Goal: Task Accomplishment & Management: Manage account settings

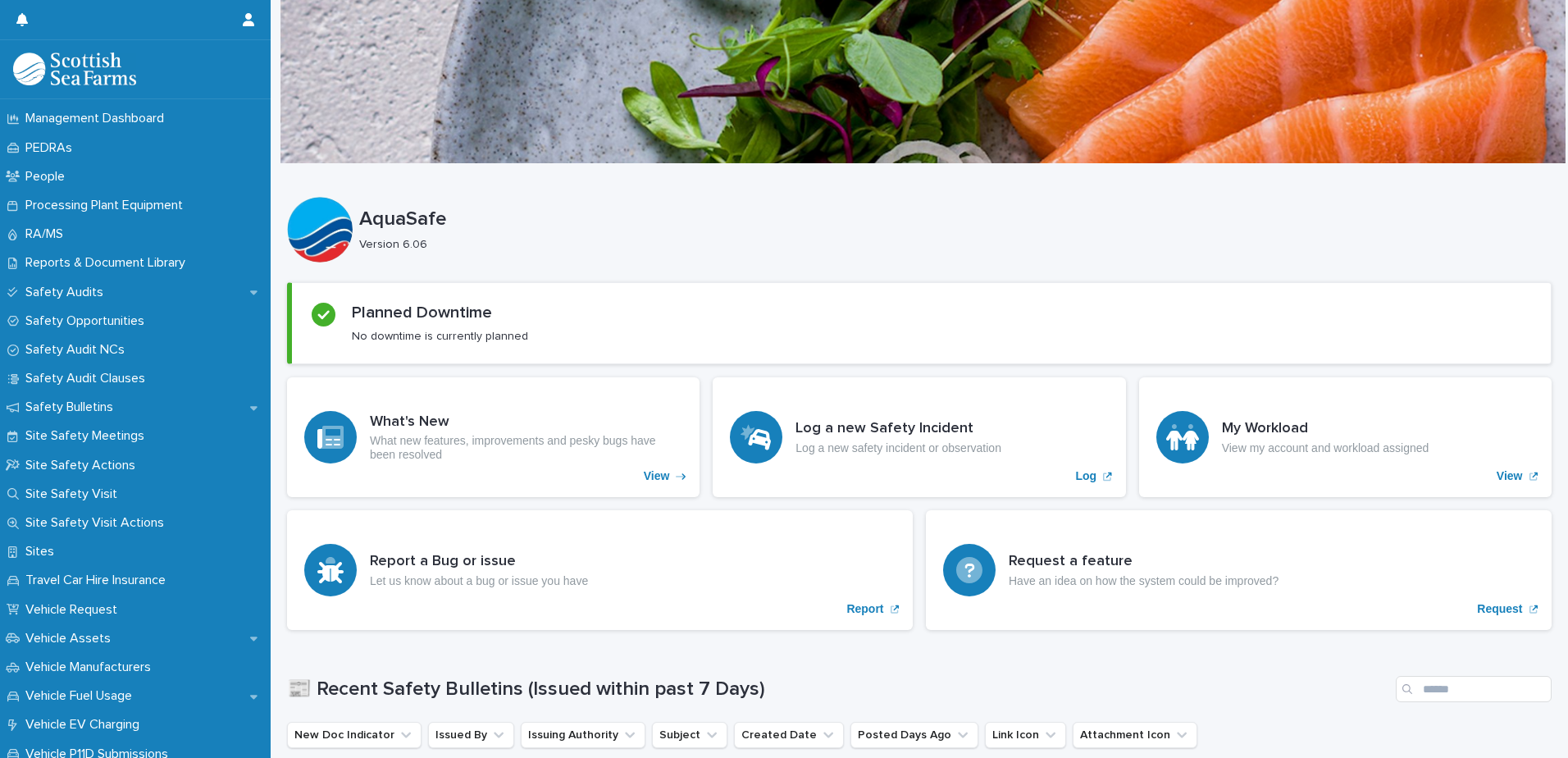
scroll to position [1066, 0]
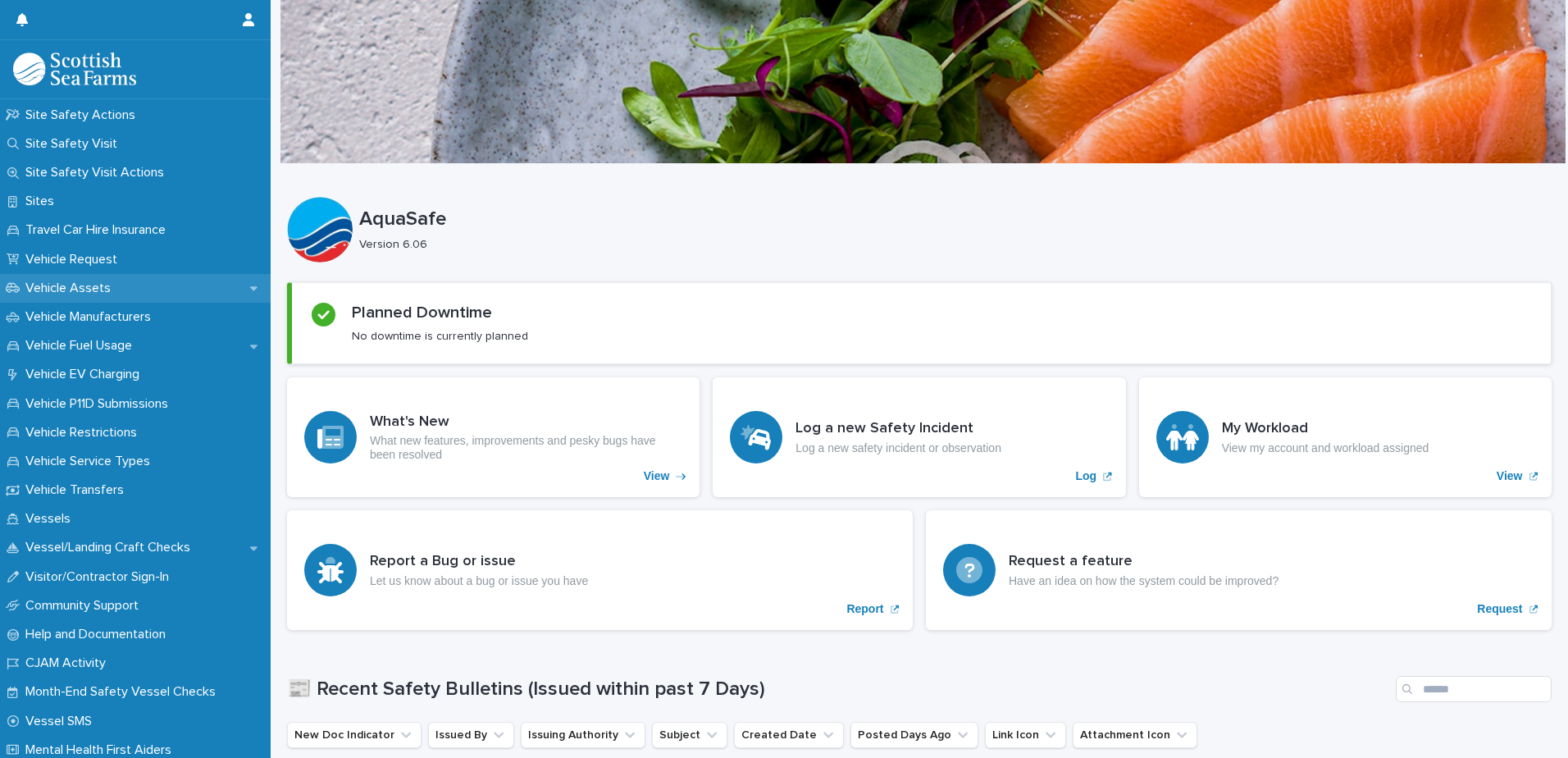
click at [133, 286] on div "Vehicle Assets" at bounding box center [135, 288] width 270 height 29
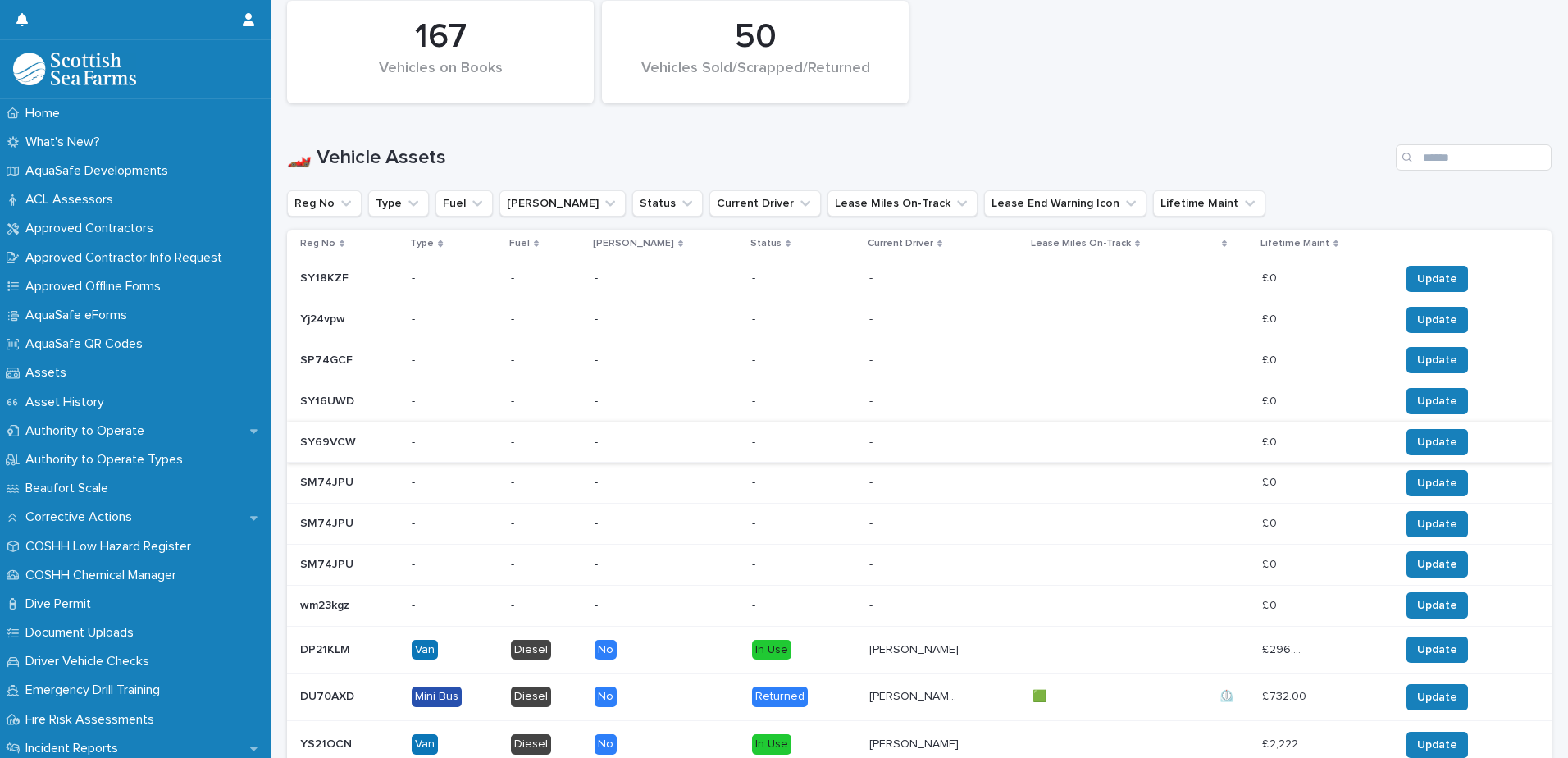
scroll to position [820, 0]
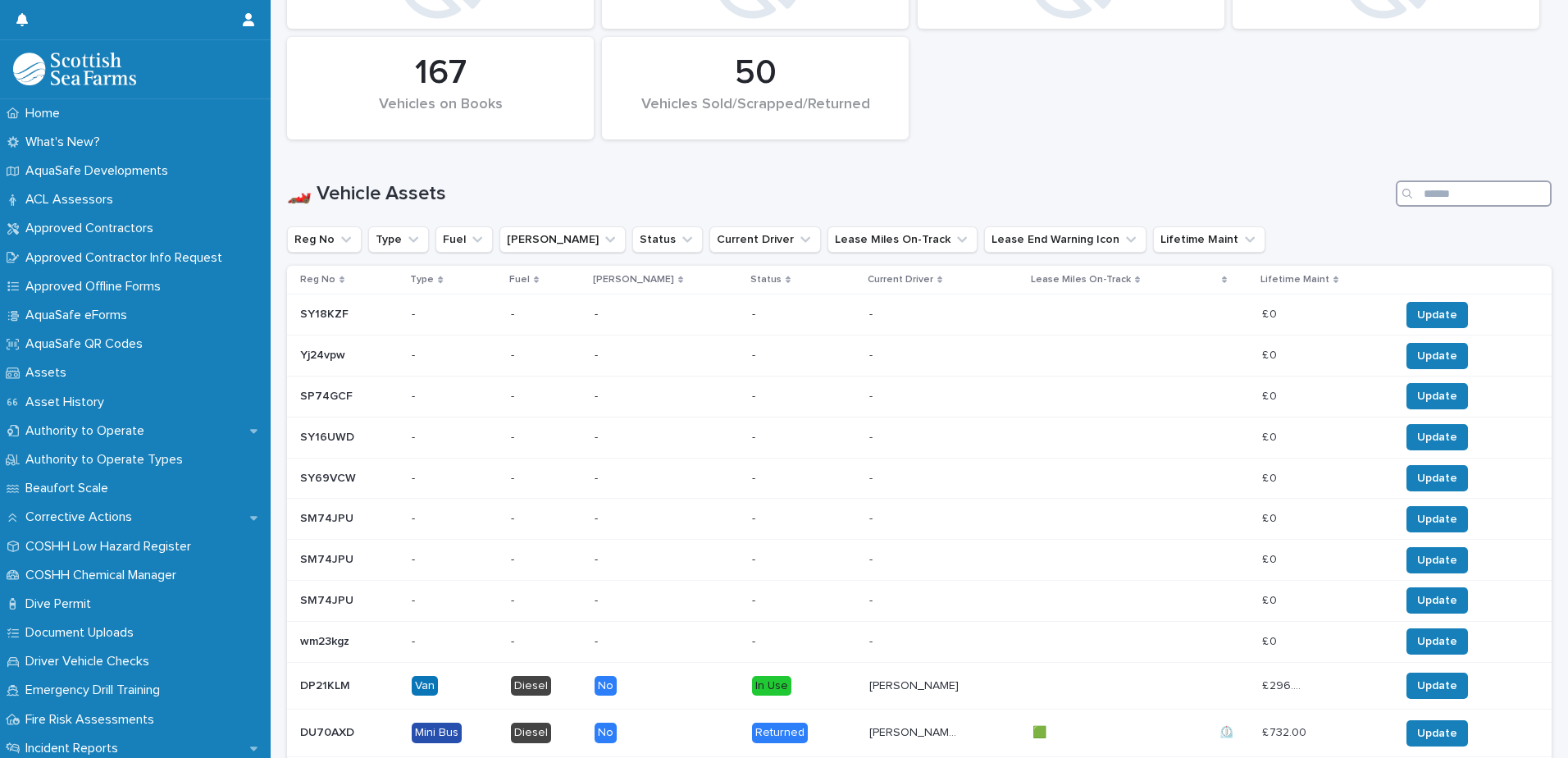
click at [1423, 192] on input "Search" at bounding box center [1473, 193] width 156 height 26
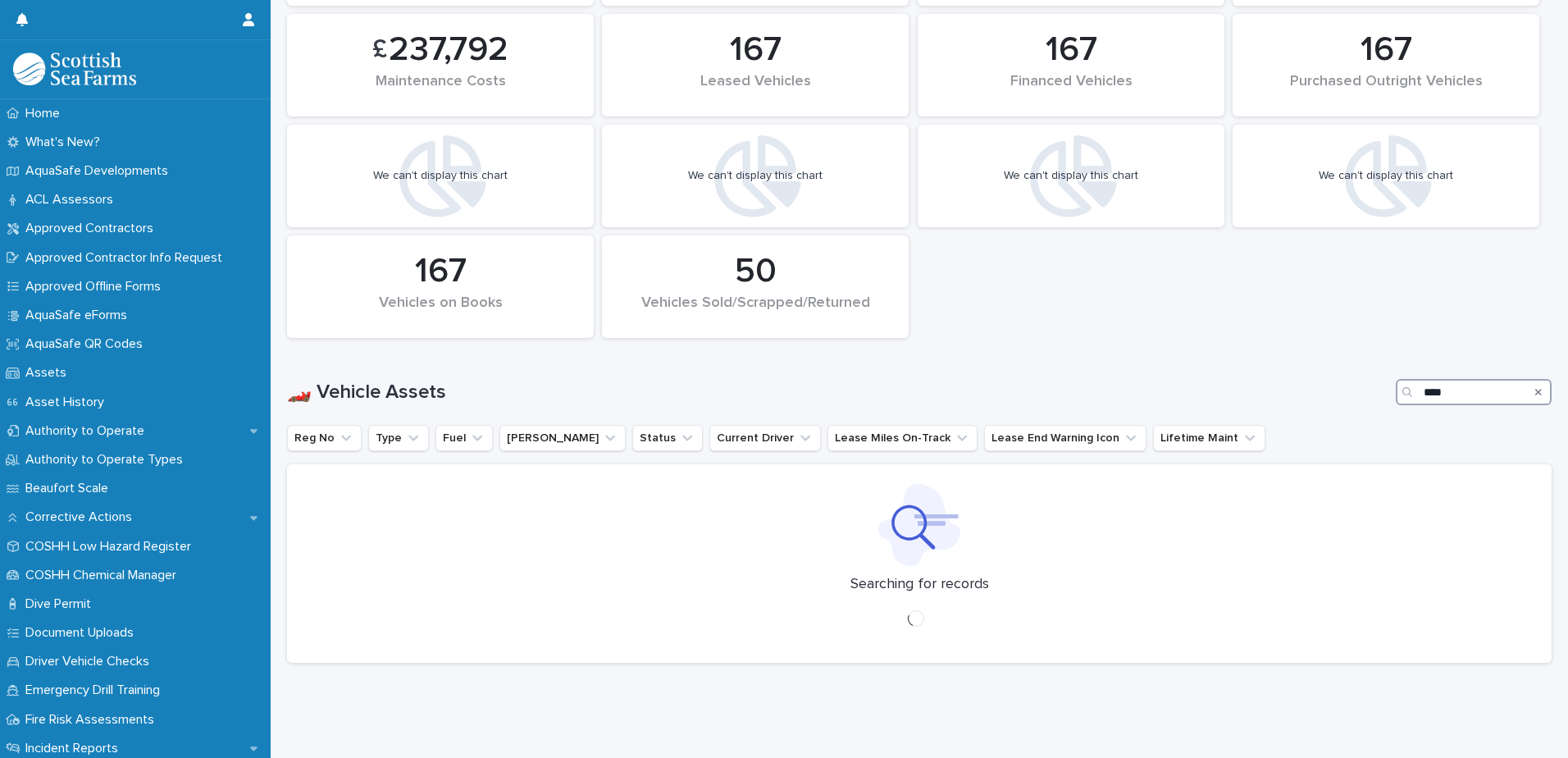
scroll to position [438, 0]
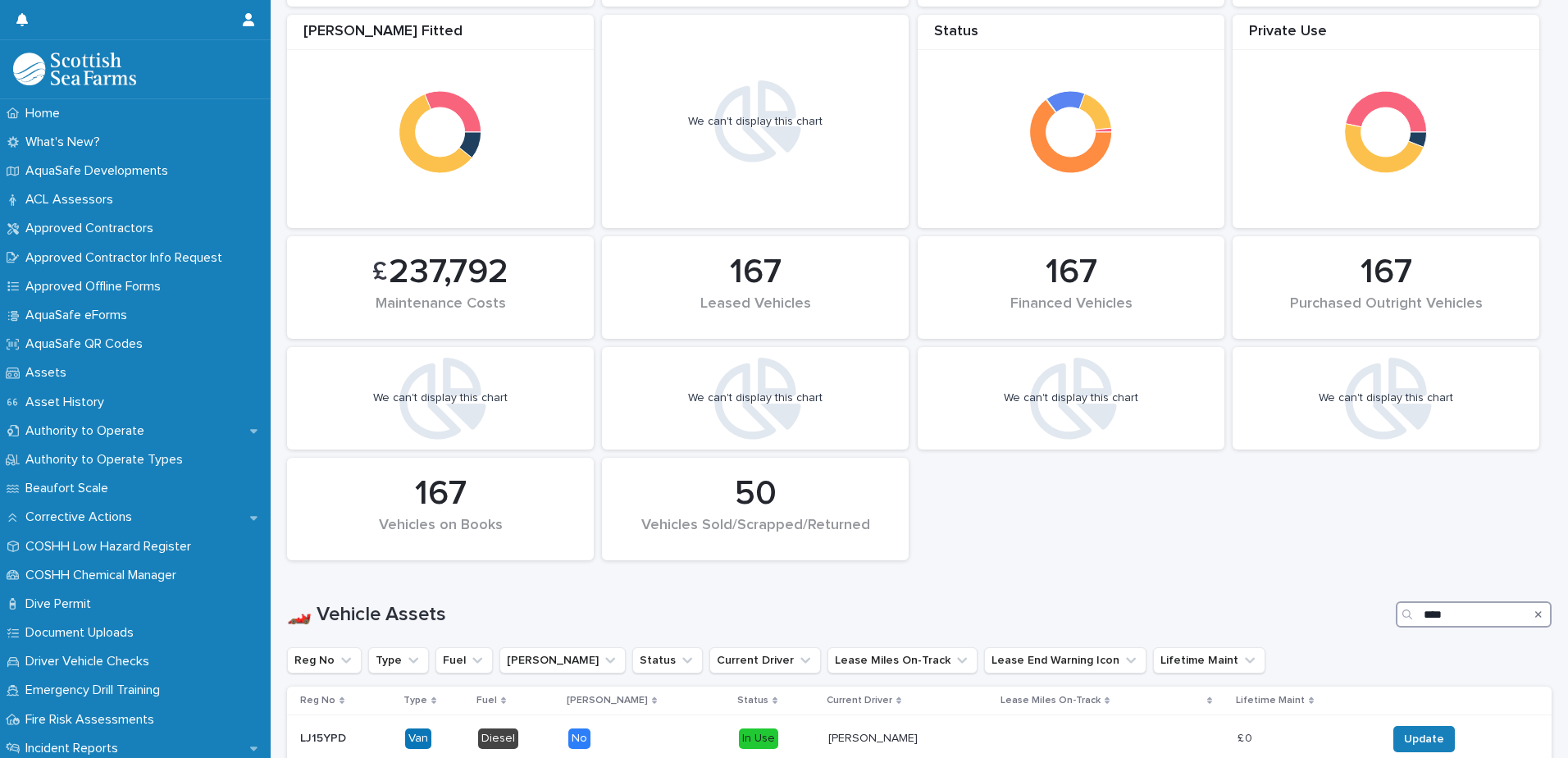
scroll to position [556, 0]
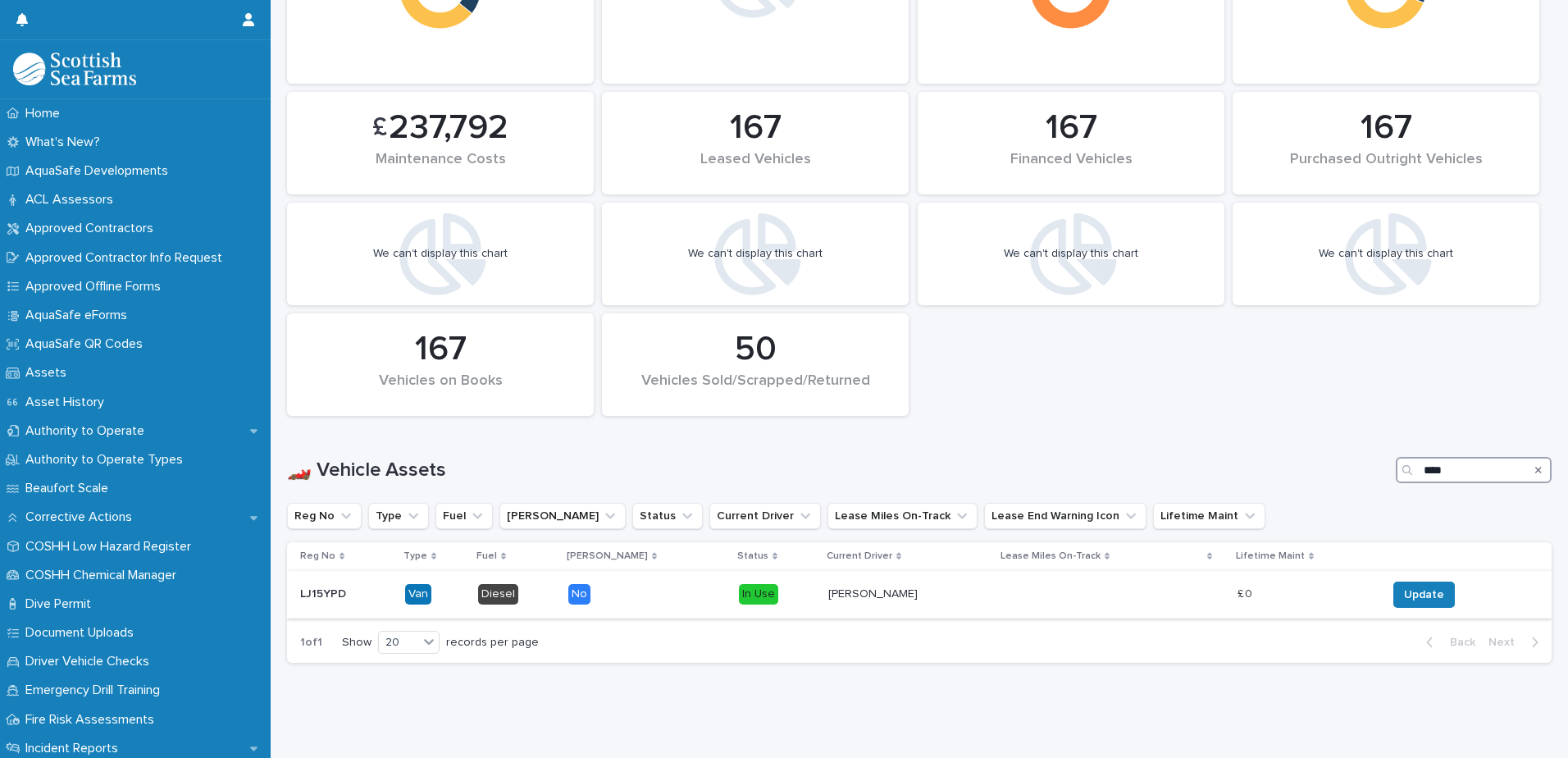
type input "****"
click at [1002, 594] on div at bounding box center [1096, 594] width 189 height 27
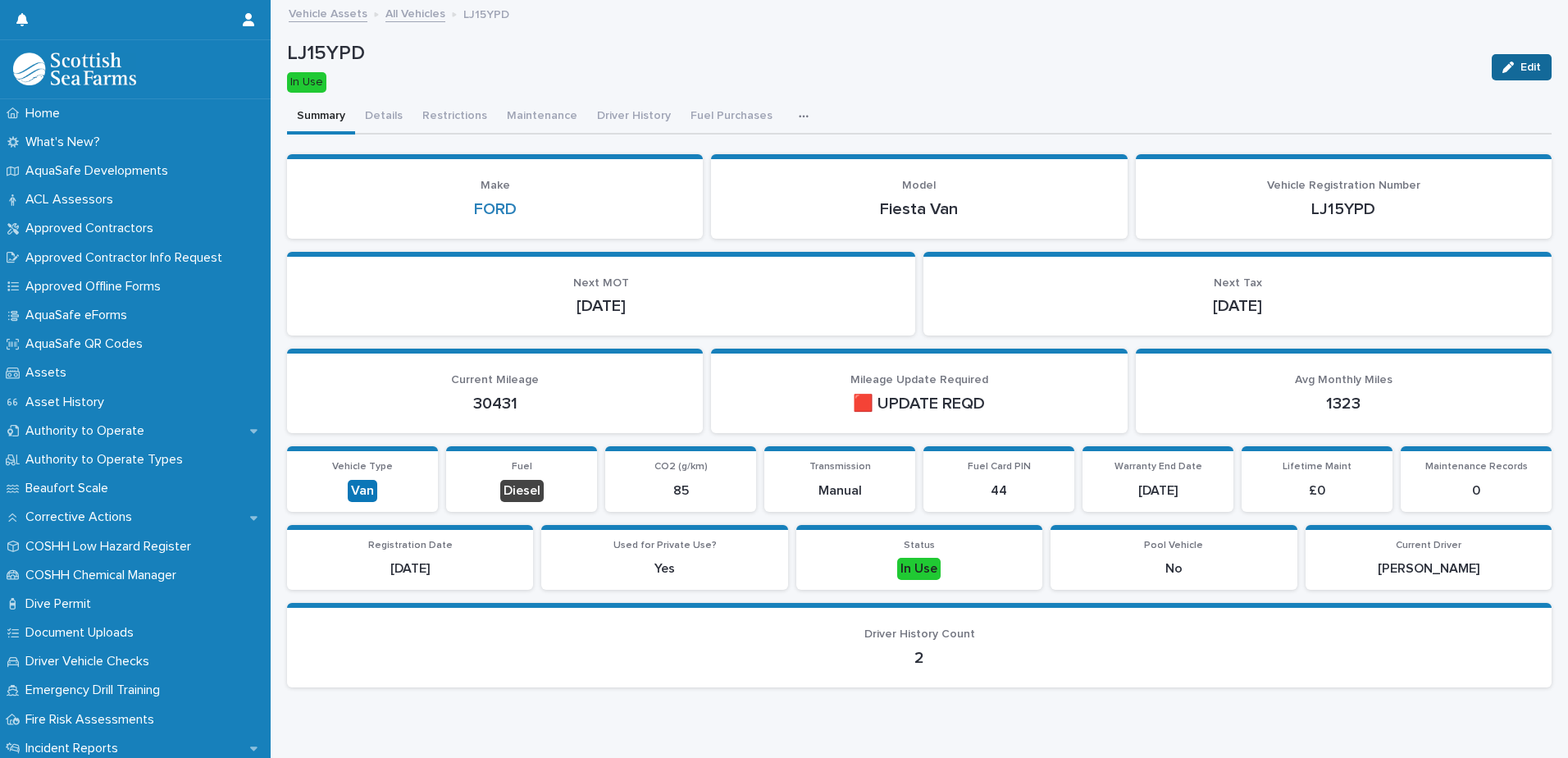
click at [1523, 65] on span "Edit" at bounding box center [1530, 67] width 21 height 12
click at [1511, 71] on span "Save" at bounding box center [1524, 67] width 27 height 12
click at [385, 118] on button "Details" at bounding box center [384, 118] width 58 height 35
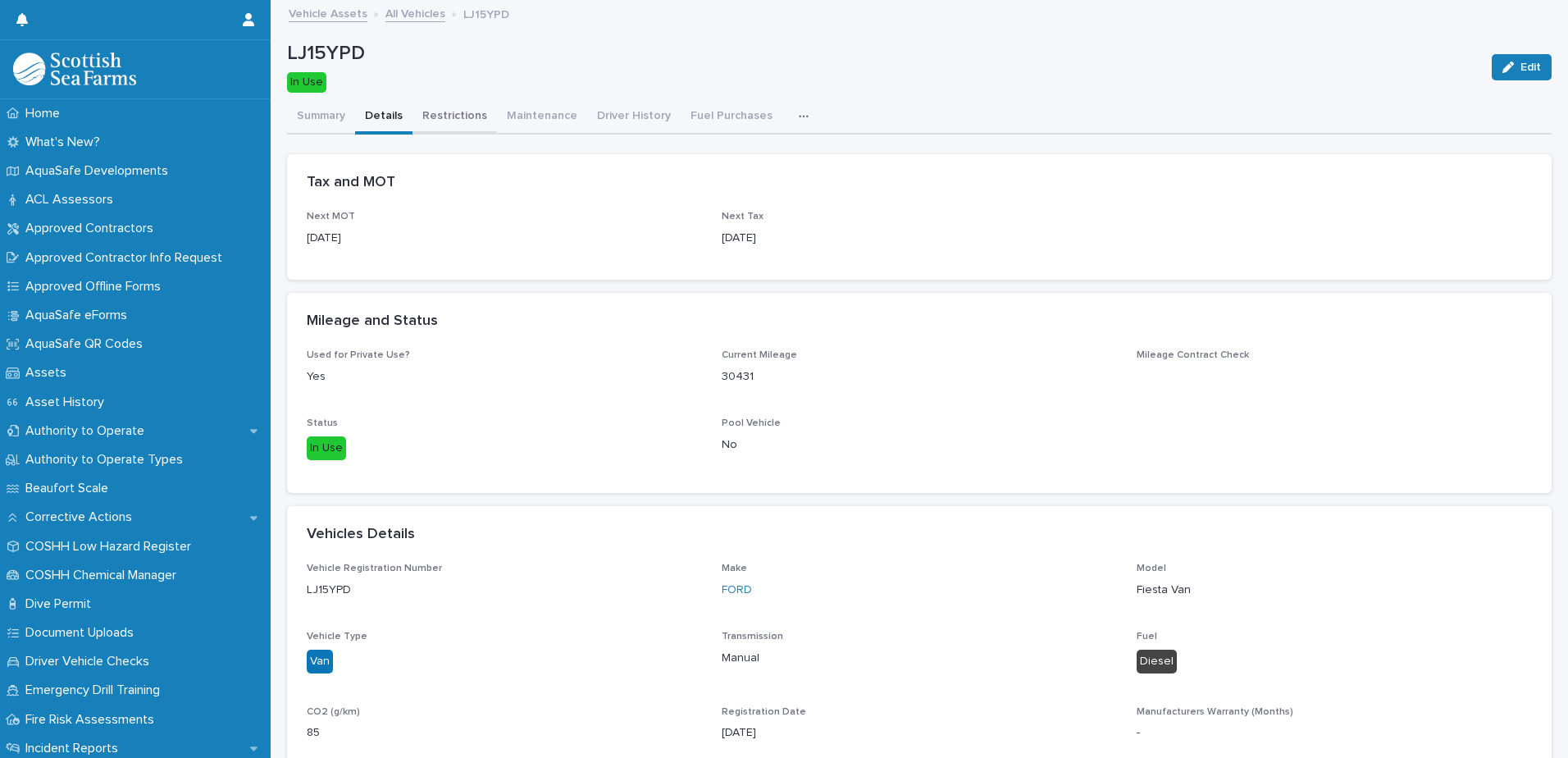
click at [435, 103] on button "Restrictions" at bounding box center [454, 118] width 85 height 35
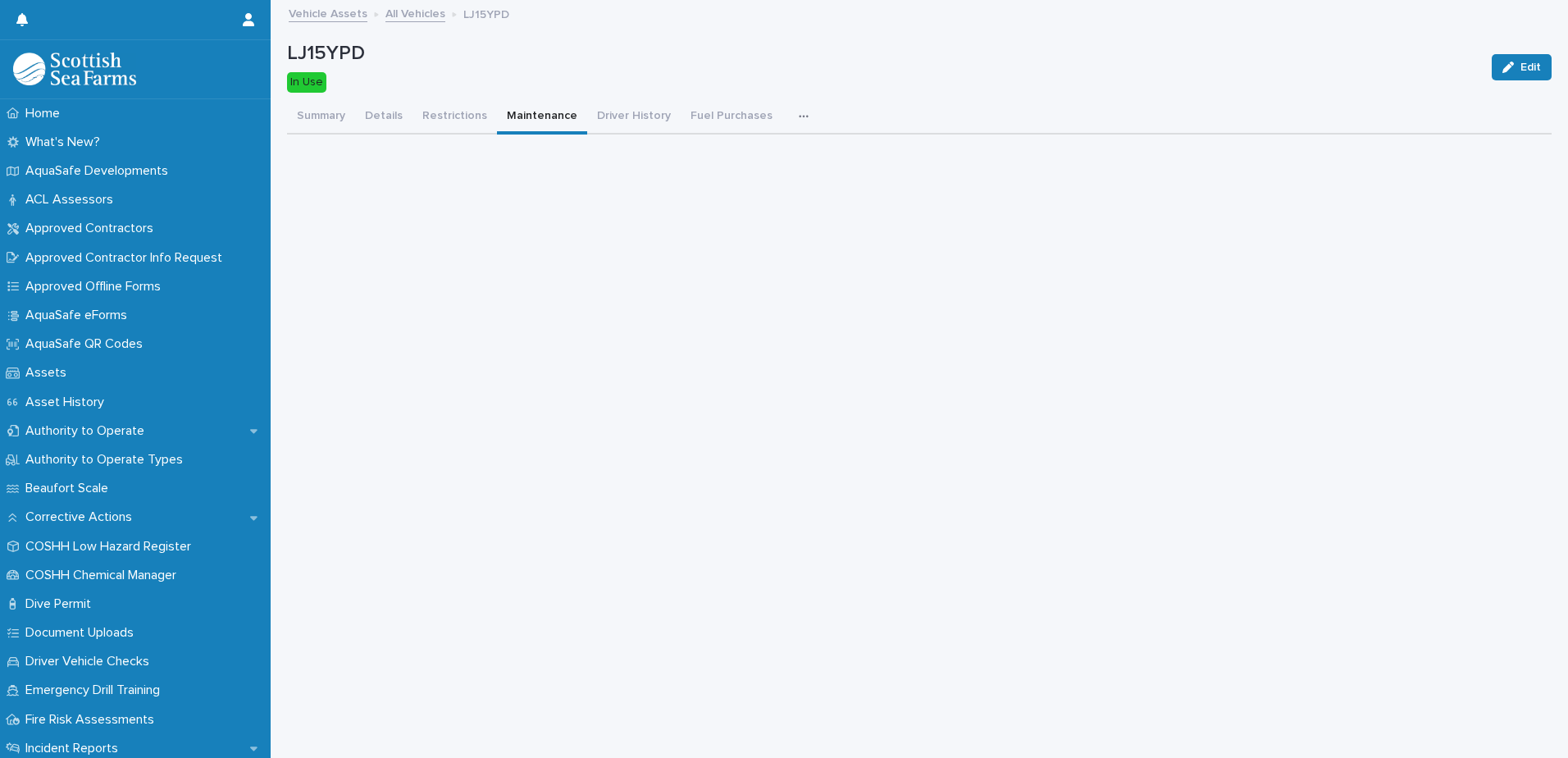
click at [556, 114] on button "Maintenance" at bounding box center [542, 118] width 90 height 35
click at [593, 117] on button "Driver History" at bounding box center [634, 118] width 94 height 35
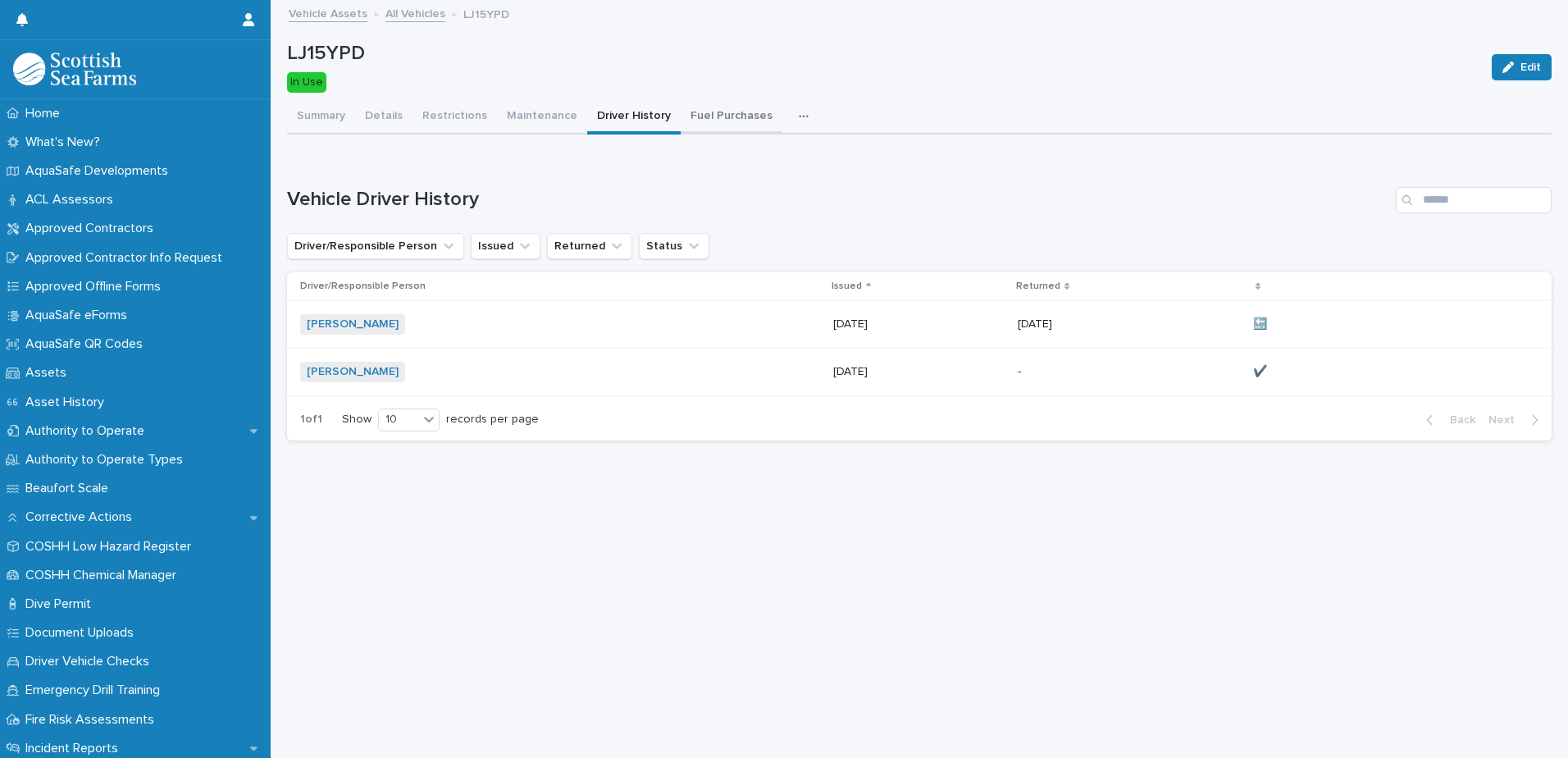
click at [712, 132] on button "Fuel Purchases" at bounding box center [731, 118] width 102 height 35
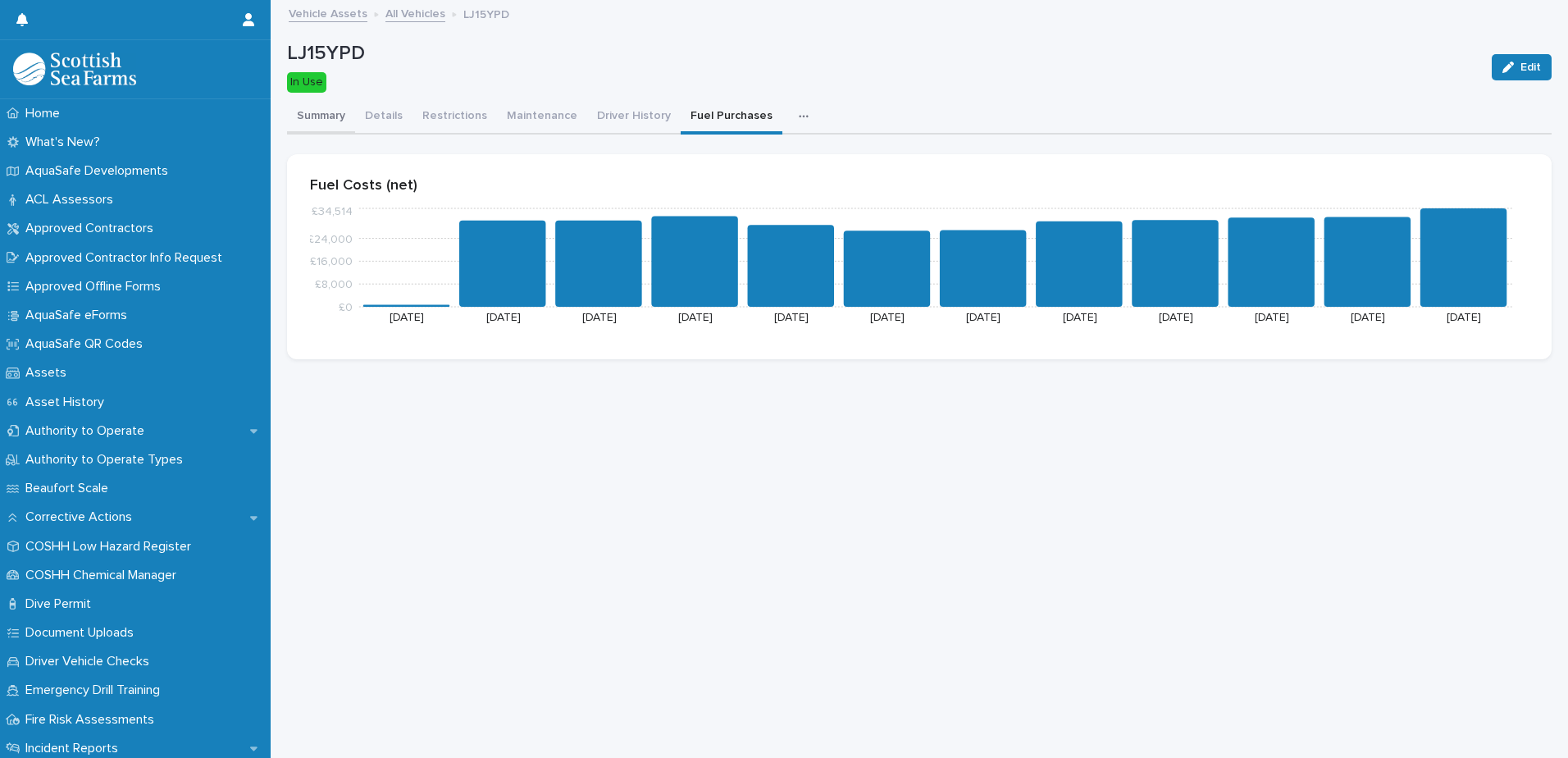
click at [325, 119] on button "Summary" at bounding box center [321, 118] width 68 height 35
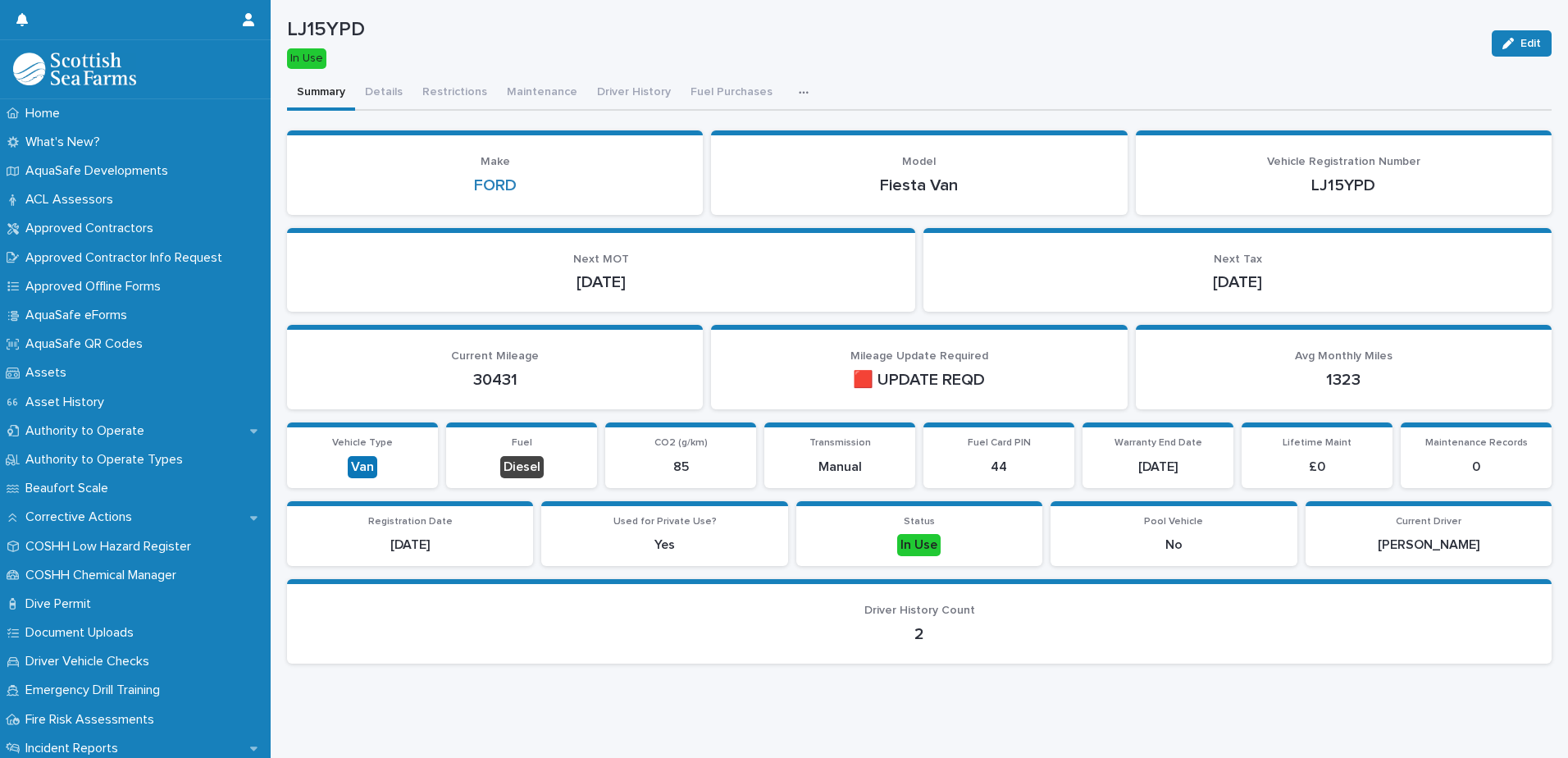
scroll to position [37, 0]
